Goal: Task Accomplishment & Management: Manage account settings

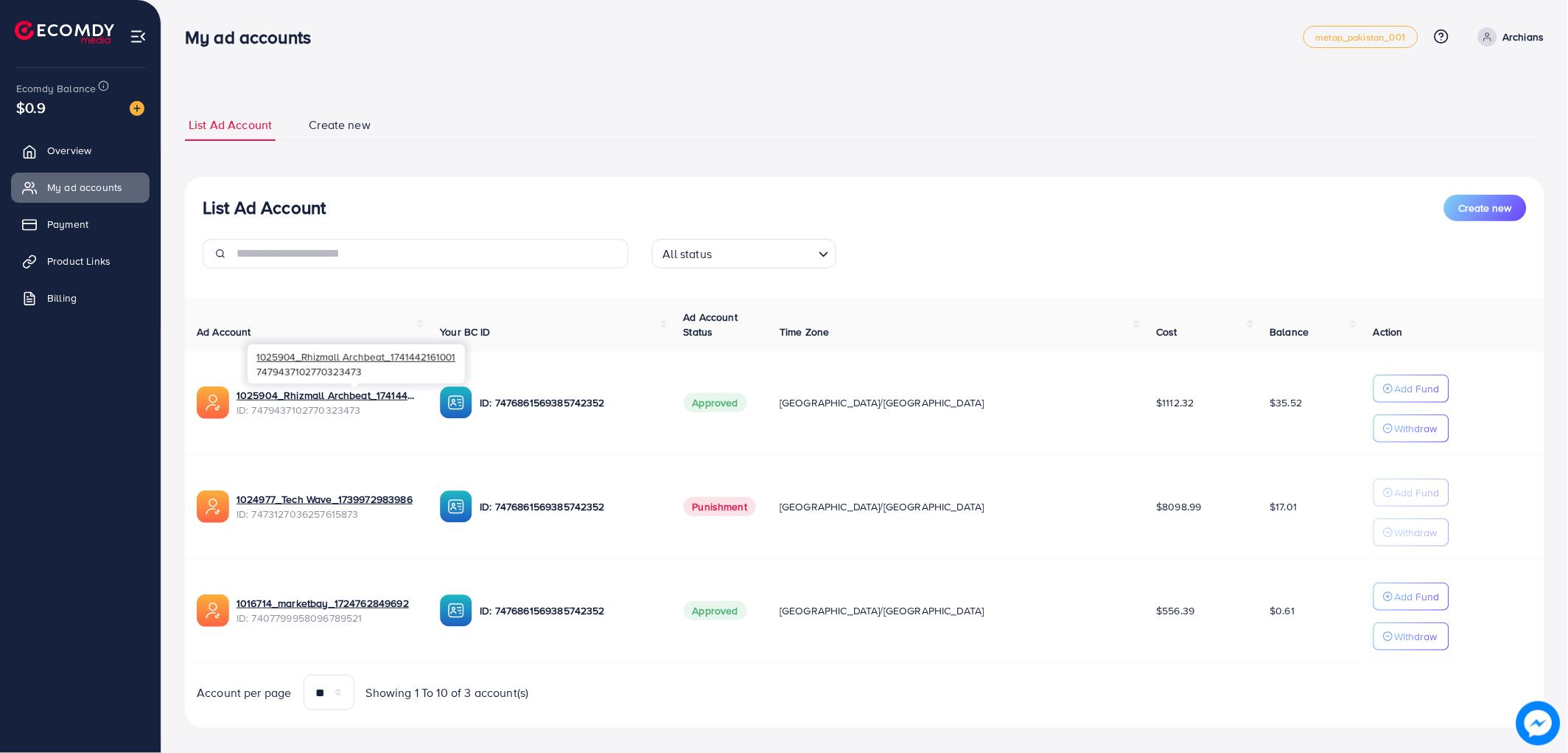
click at [383, 394] on link "1025904_Rhizmall Archbeat_1741442161001" at bounding box center [326, 395] width 180 height 14
click at [366, 395] on link "1025904_Rhizmall Archbeat_1741442161001" at bounding box center [326, 395] width 180 height 14
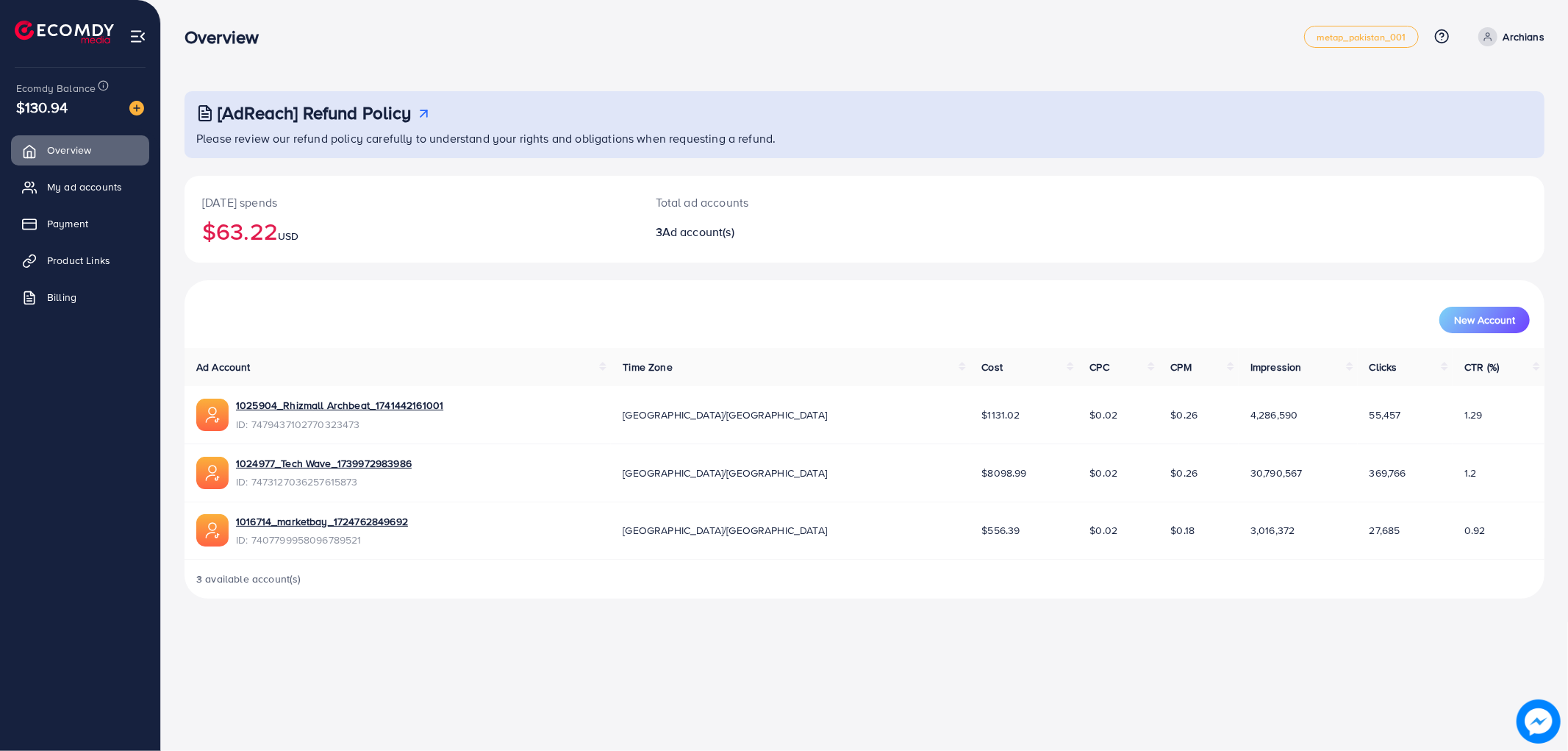
click at [379, 395] on td "1025904_Rhizmall Archbeat_1741442161001 ID: 7479437102770323473" at bounding box center [397, 415] width 426 height 57
click at [391, 402] on link "1025904_Rhizmall Archbeat_1741442161001" at bounding box center [339, 405] width 207 height 14
